Goal: Task Accomplishment & Management: Use online tool/utility

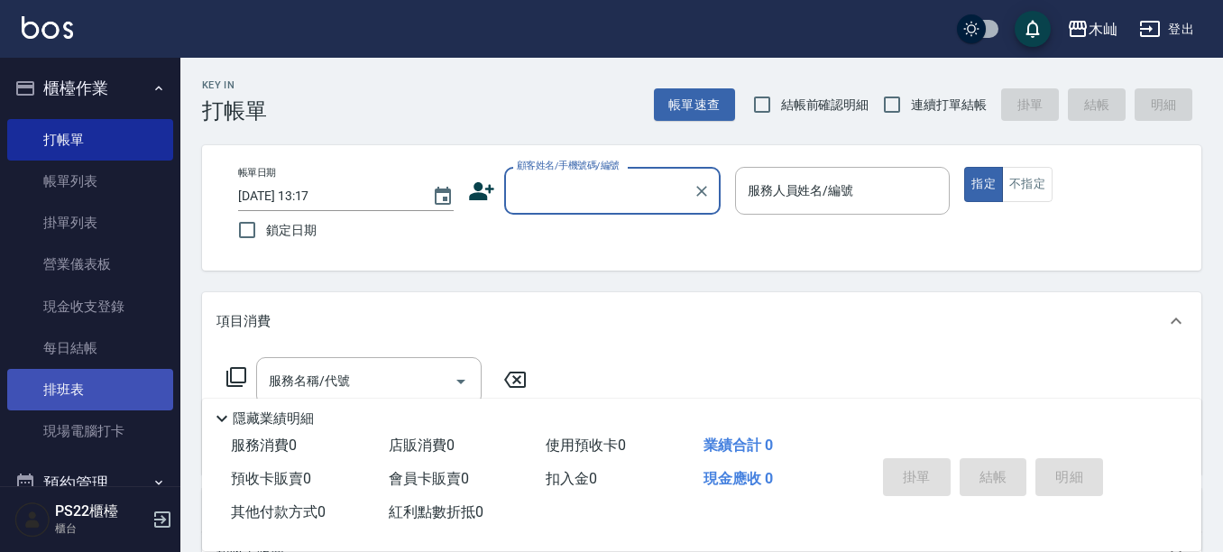
scroll to position [90, 0]
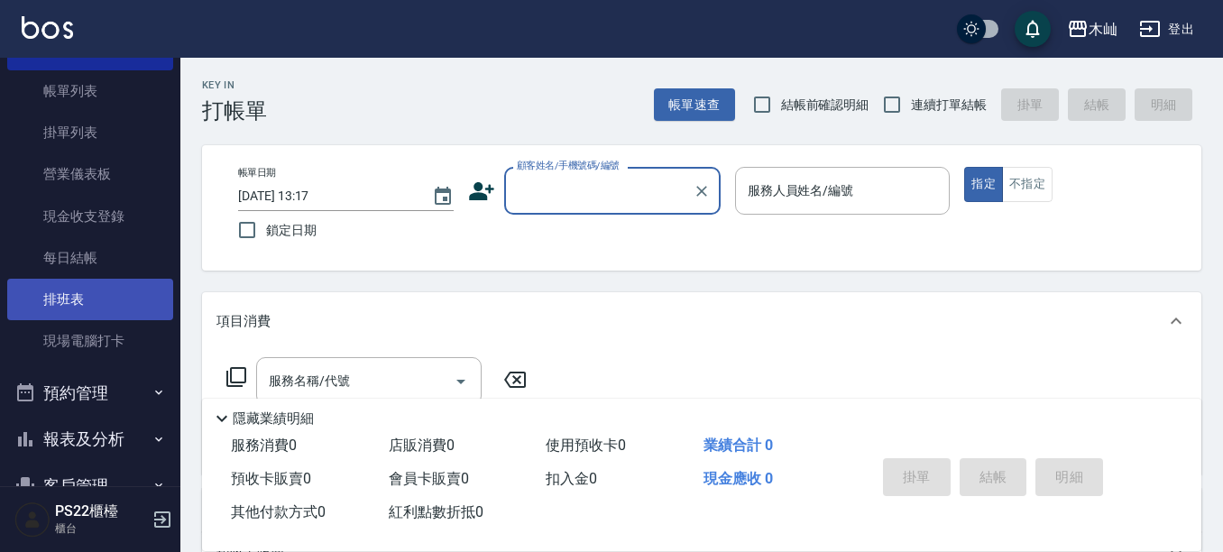
click at [129, 303] on link "排班表" at bounding box center [90, 299] width 166 height 41
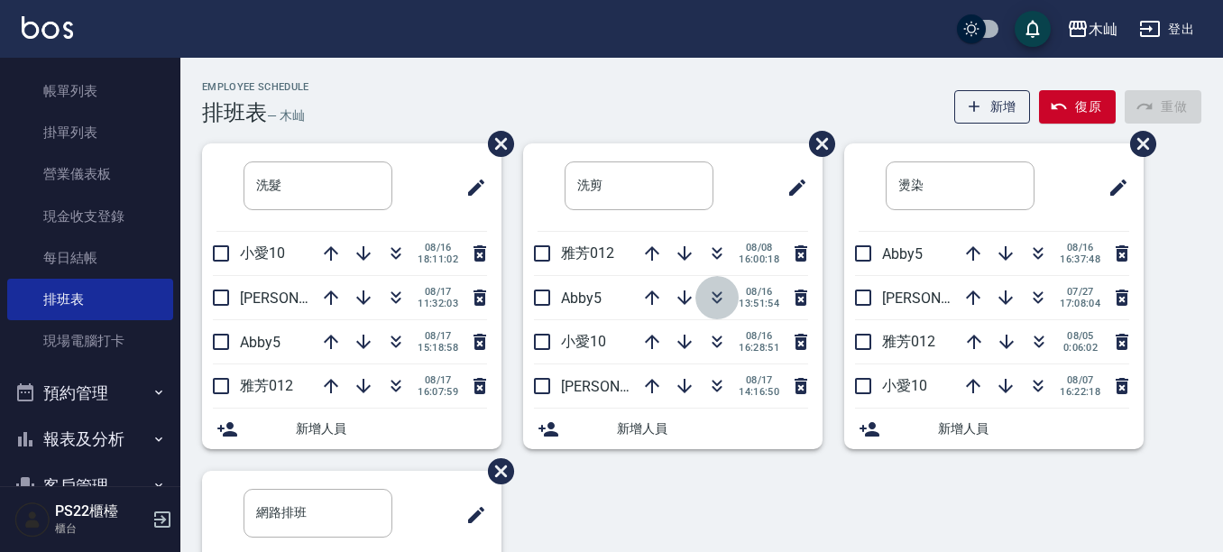
click at [708, 289] on icon "button" at bounding box center [717, 298] width 22 height 22
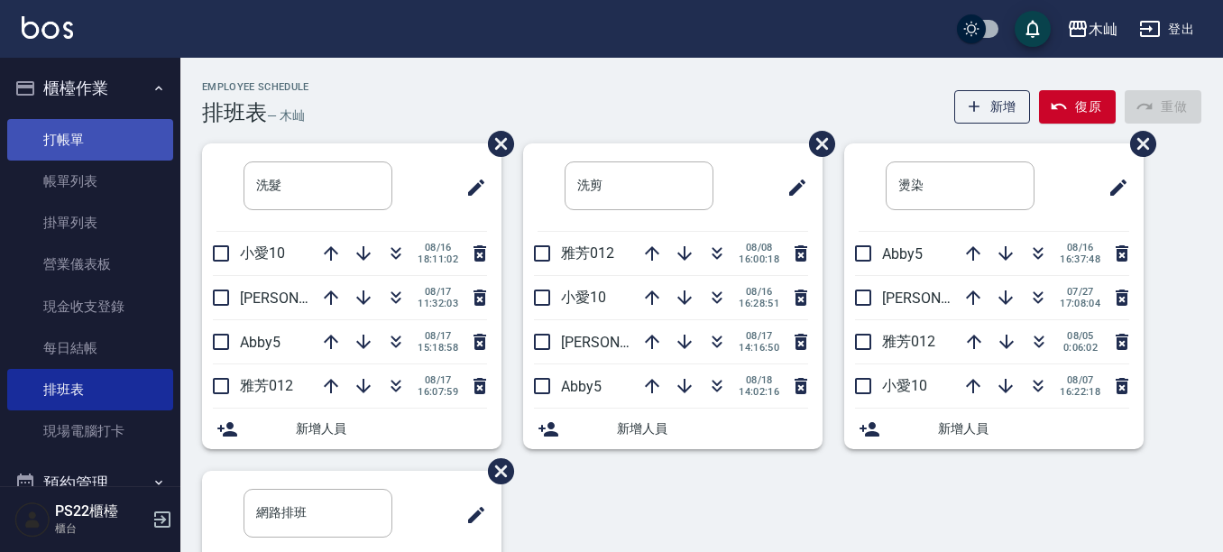
click at [95, 133] on link "打帳單" at bounding box center [90, 139] width 166 height 41
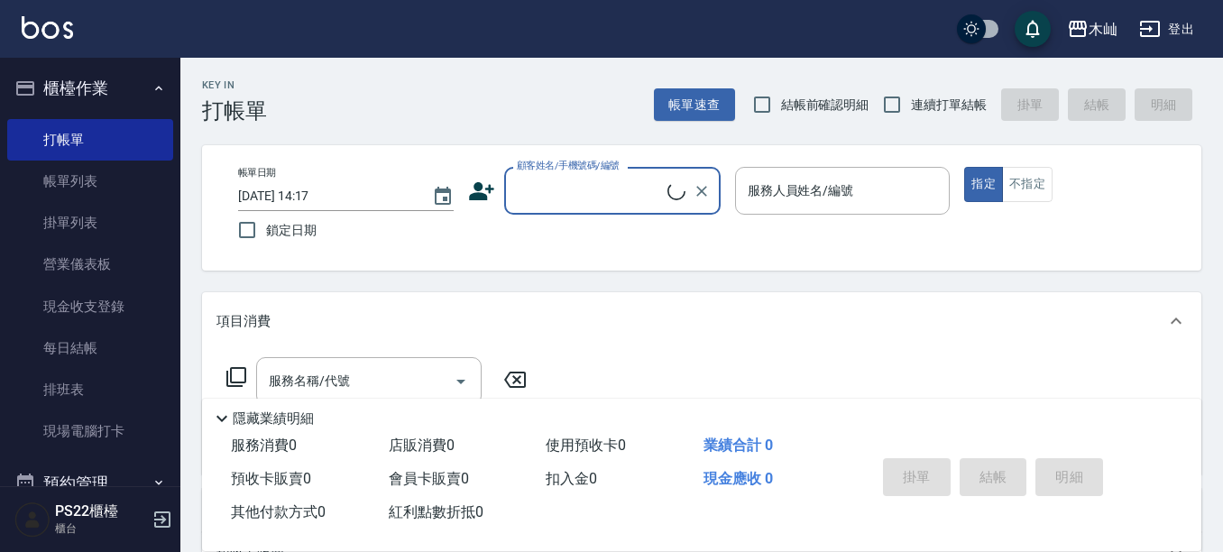
click at [629, 186] on input "顧客姓名/手機號碼/編號" at bounding box center [589, 191] width 155 height 32
type input "c"
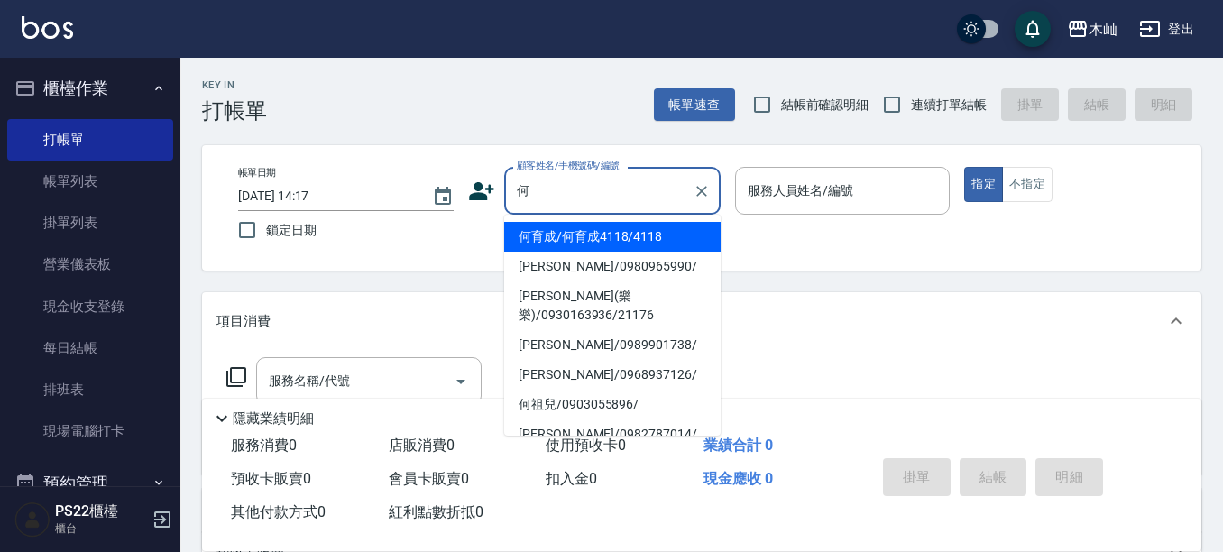
click at [599, 243] on li "何育成/何育成4118/4118" at bounding box center [612, 237] width 216 height 30
type input "何育成/何育成4118/4118"
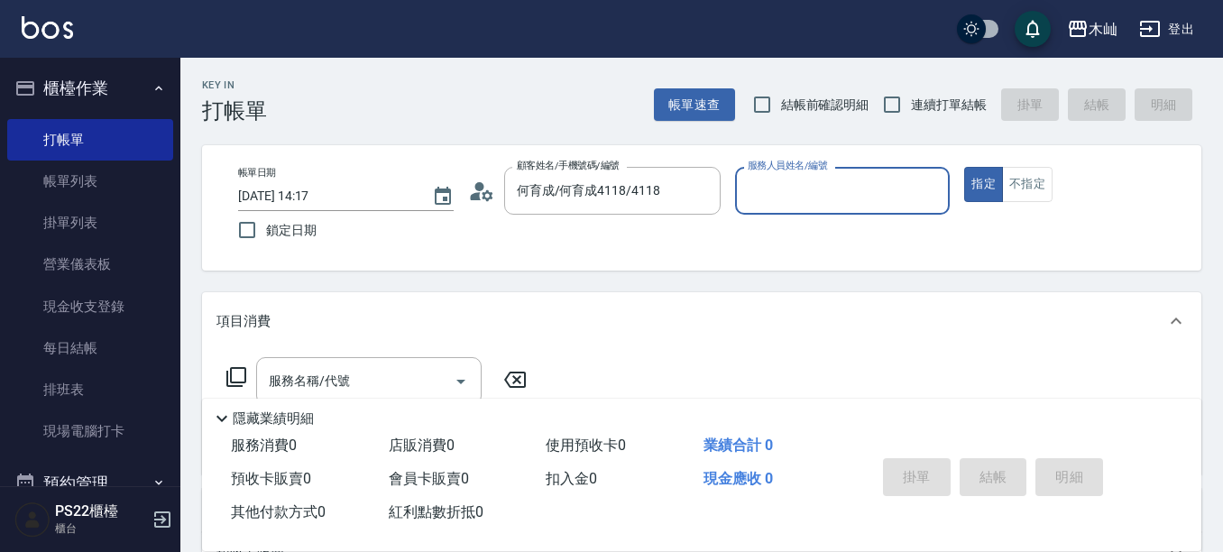
type input "Abby-5"
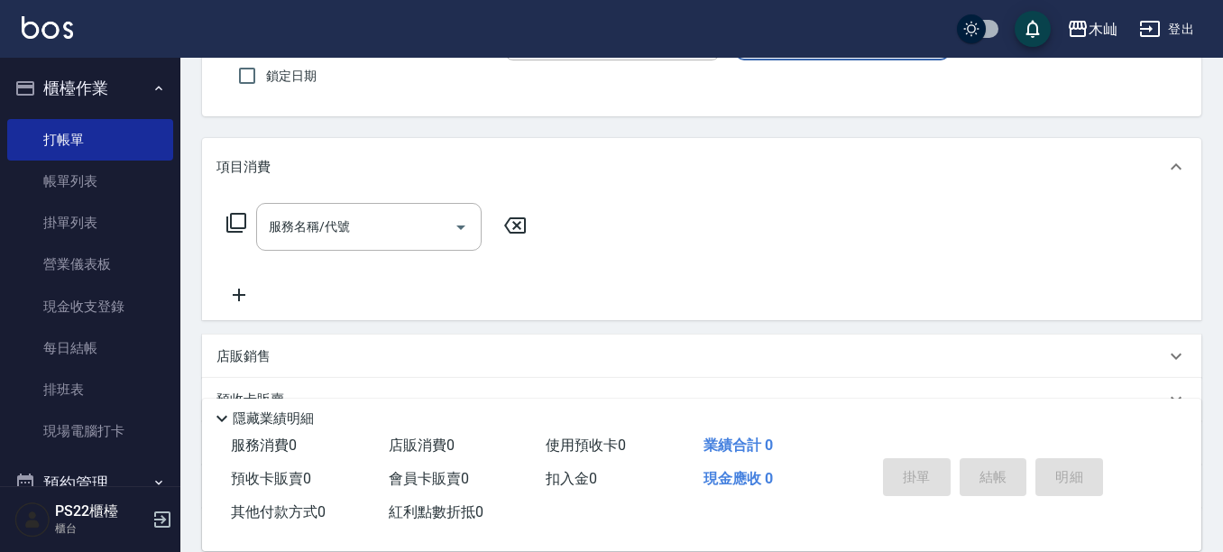
scroll to position [180, 0]
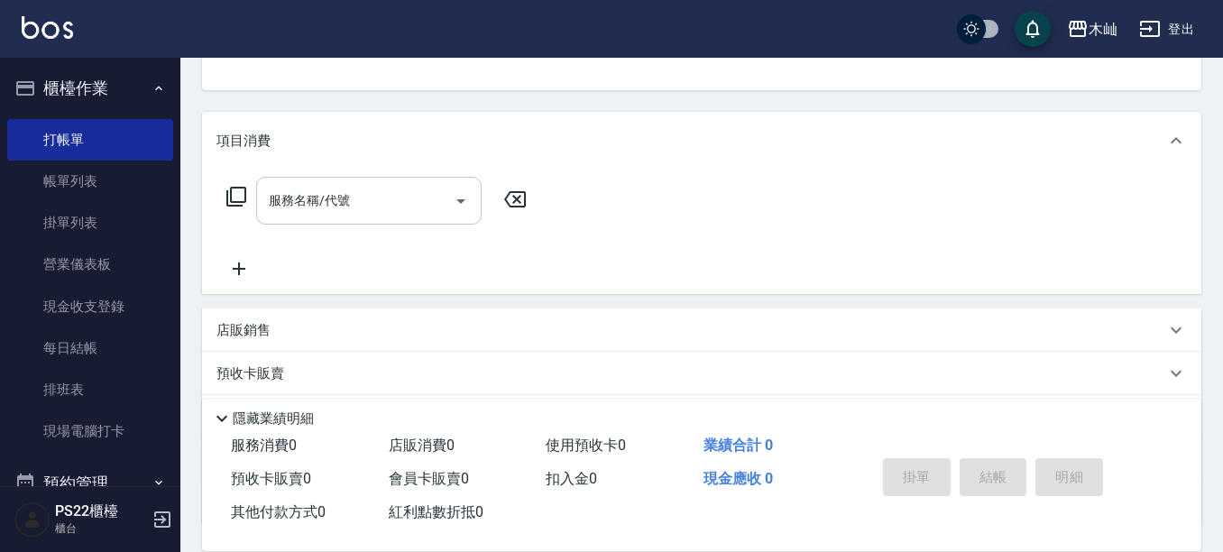
click at [420, 204] on input "服務名稱/代號" at bounding box center [355, 201] width 182 height 32
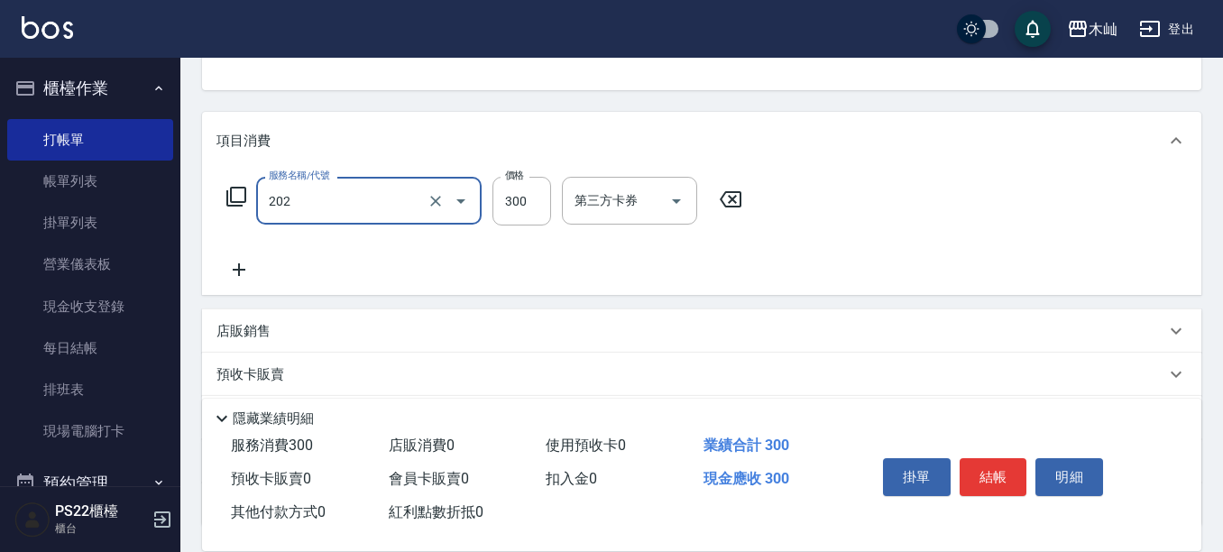
type input "單剪(202)"
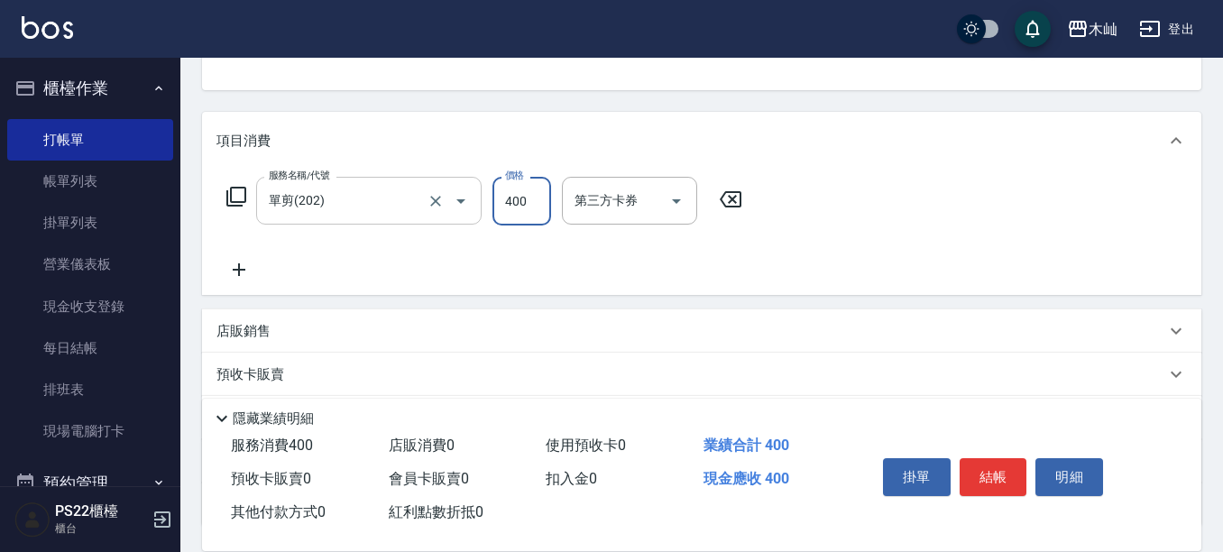
type input "400"
